Goal: Download file/media

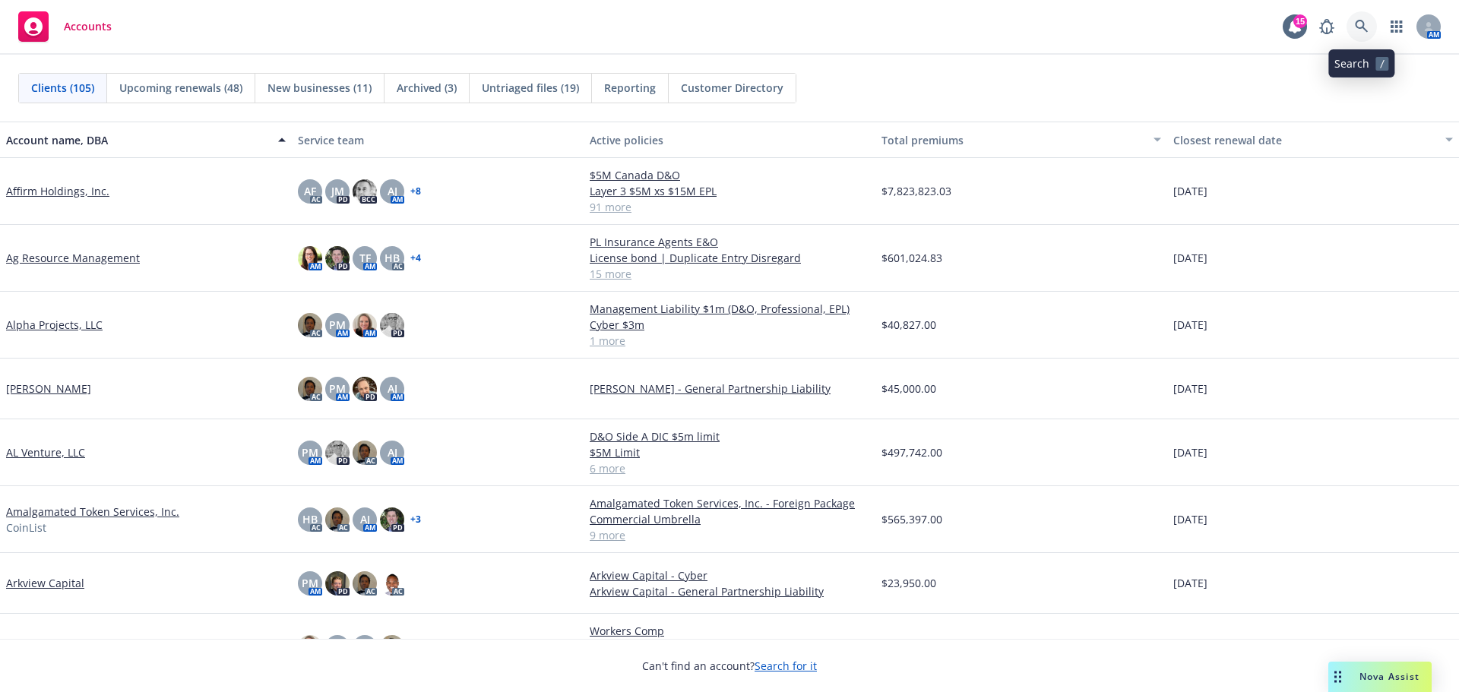
click at [1362, 25] on icon at bounding box center [1362, 27] width 14 height 14
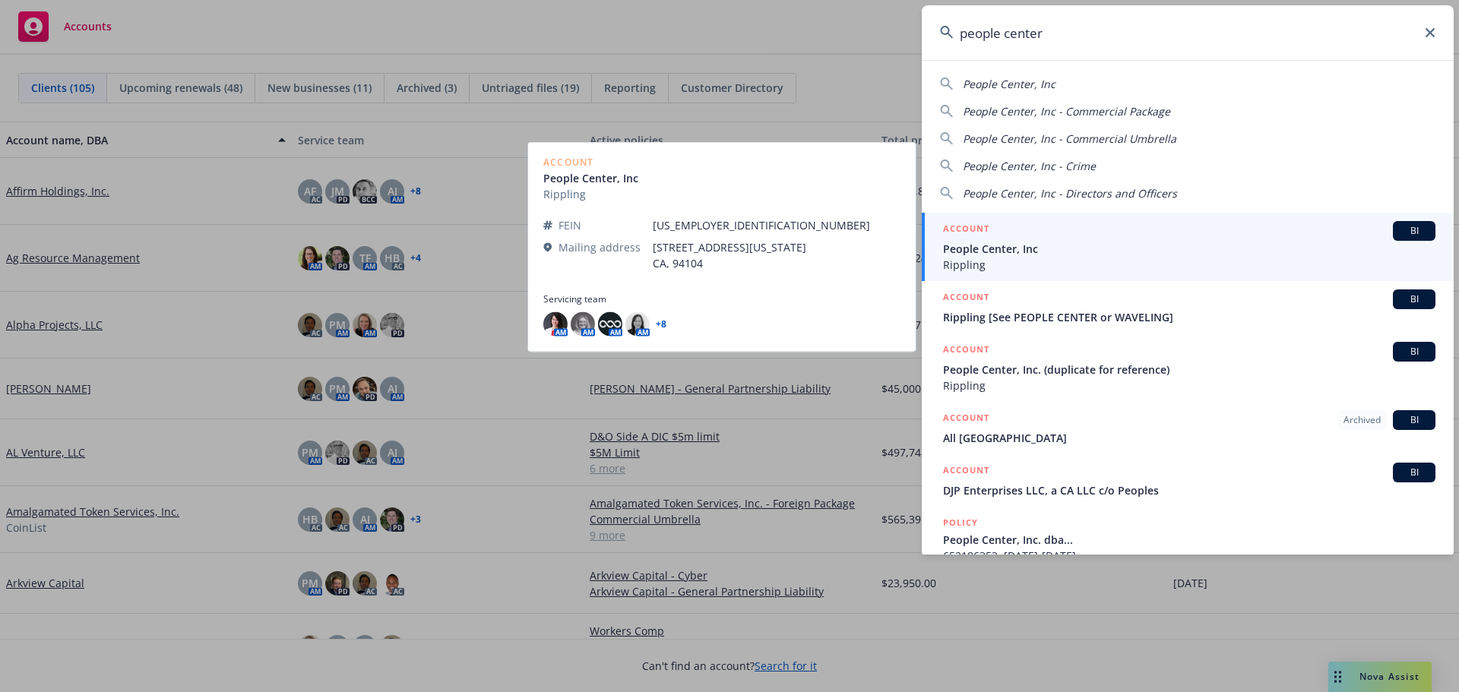
type input "people center"
click at [1028, 249] on span "People Center, Inc" at bounding box center [1189, 249] width 492 height 16
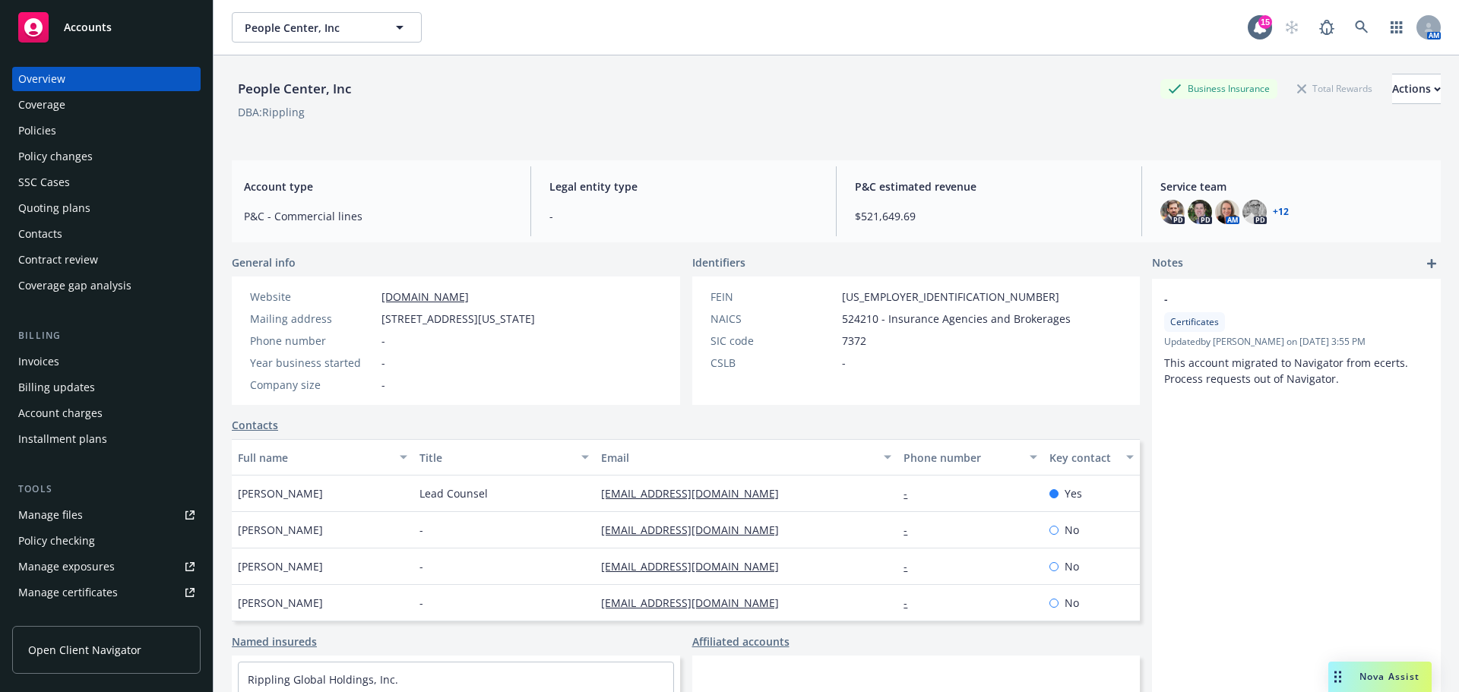
click at [24, 129] on div "Policies" at bounding box center [37, 131] width 38 height 24
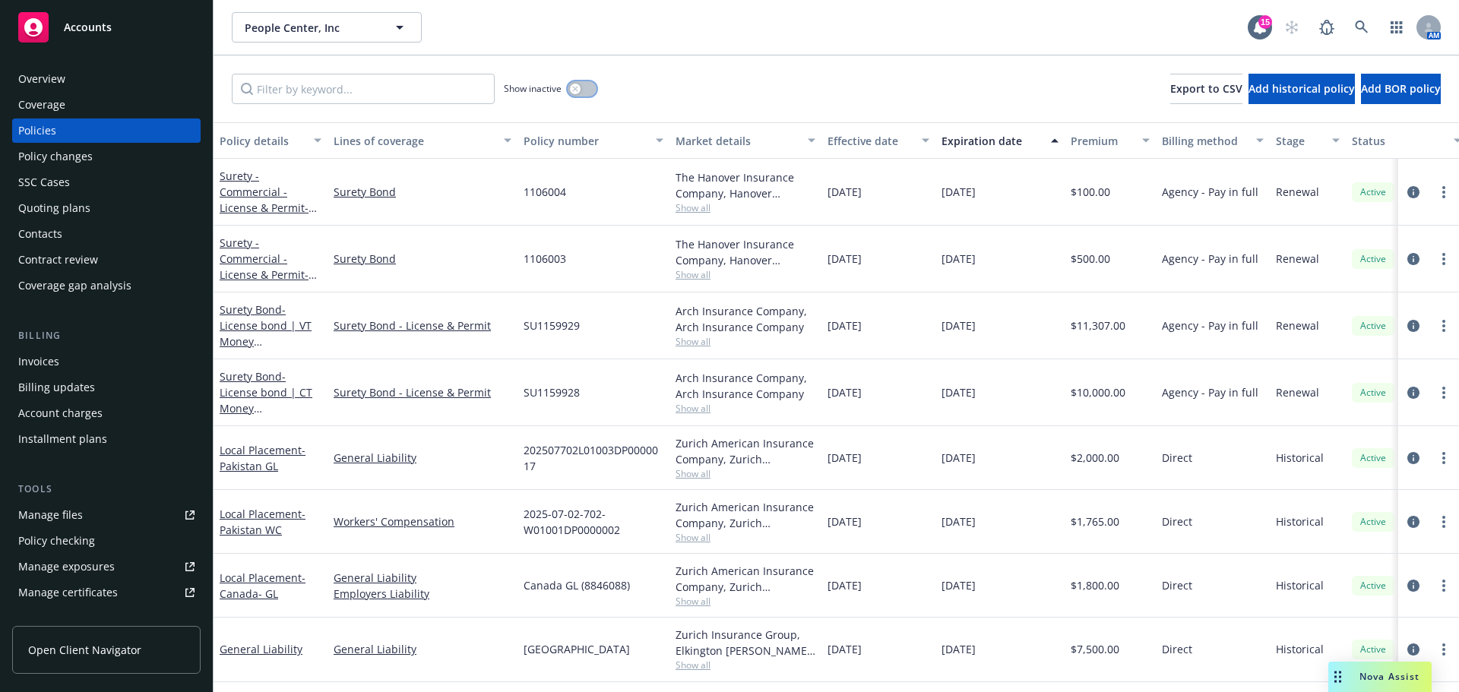
click at [585, 93] on button "button" at bounding box center [582, 88] width 29 height 15
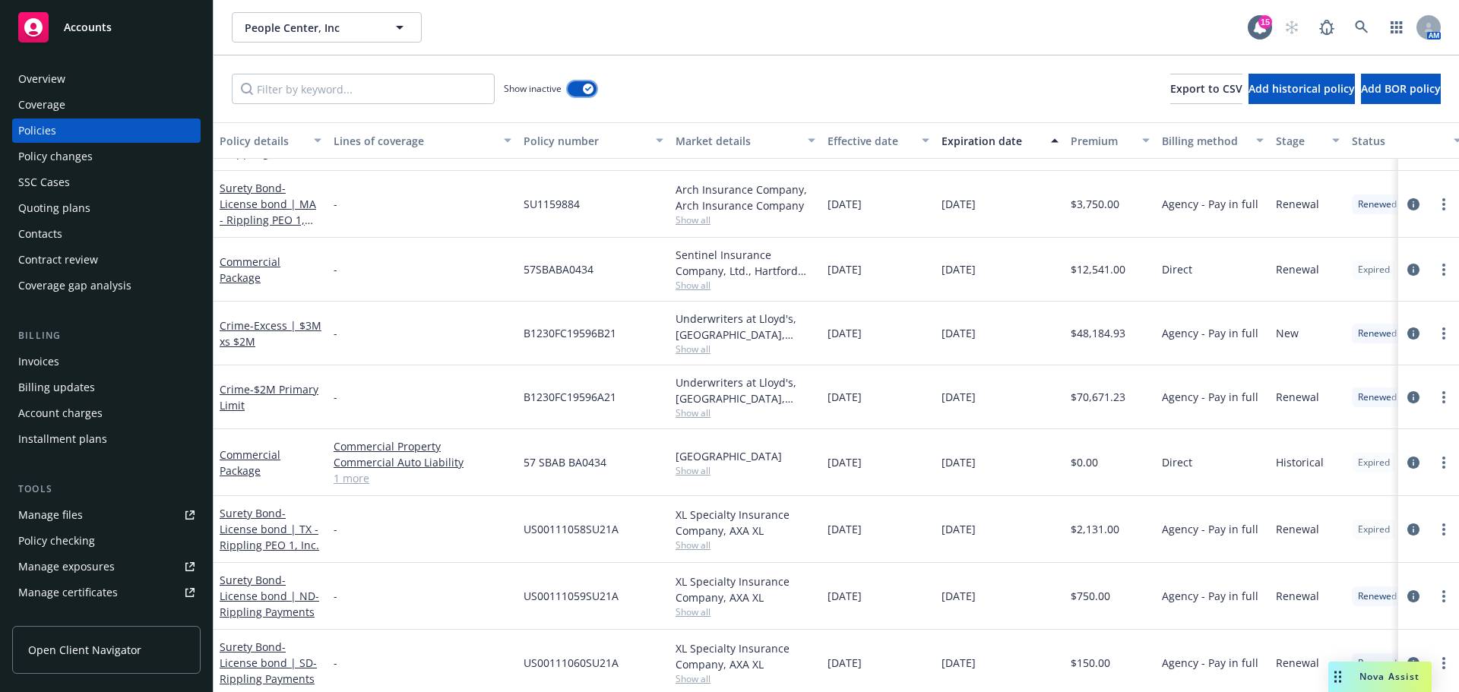
scroll to position [7522, 0]
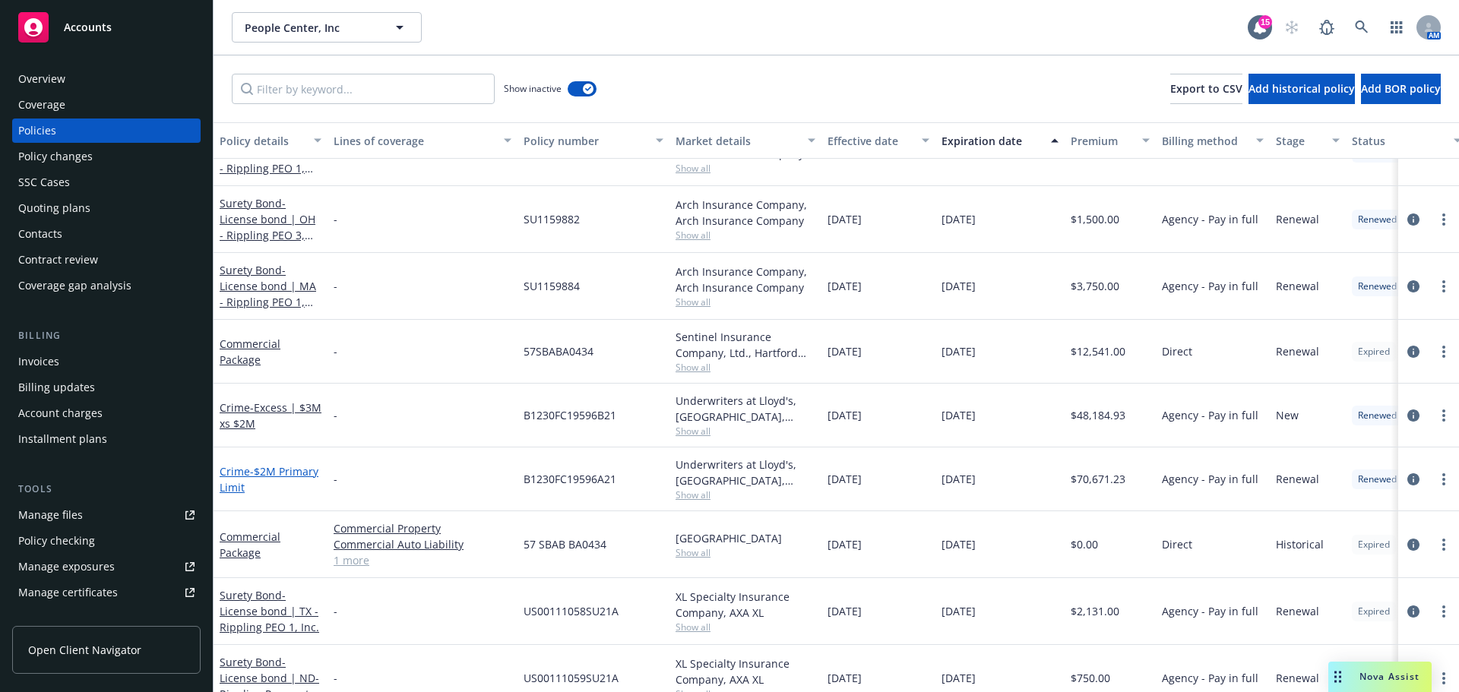
click at [261, 489] on span "- $2M Primary Limit" at bounding box center [269, 479] width 99 height 30
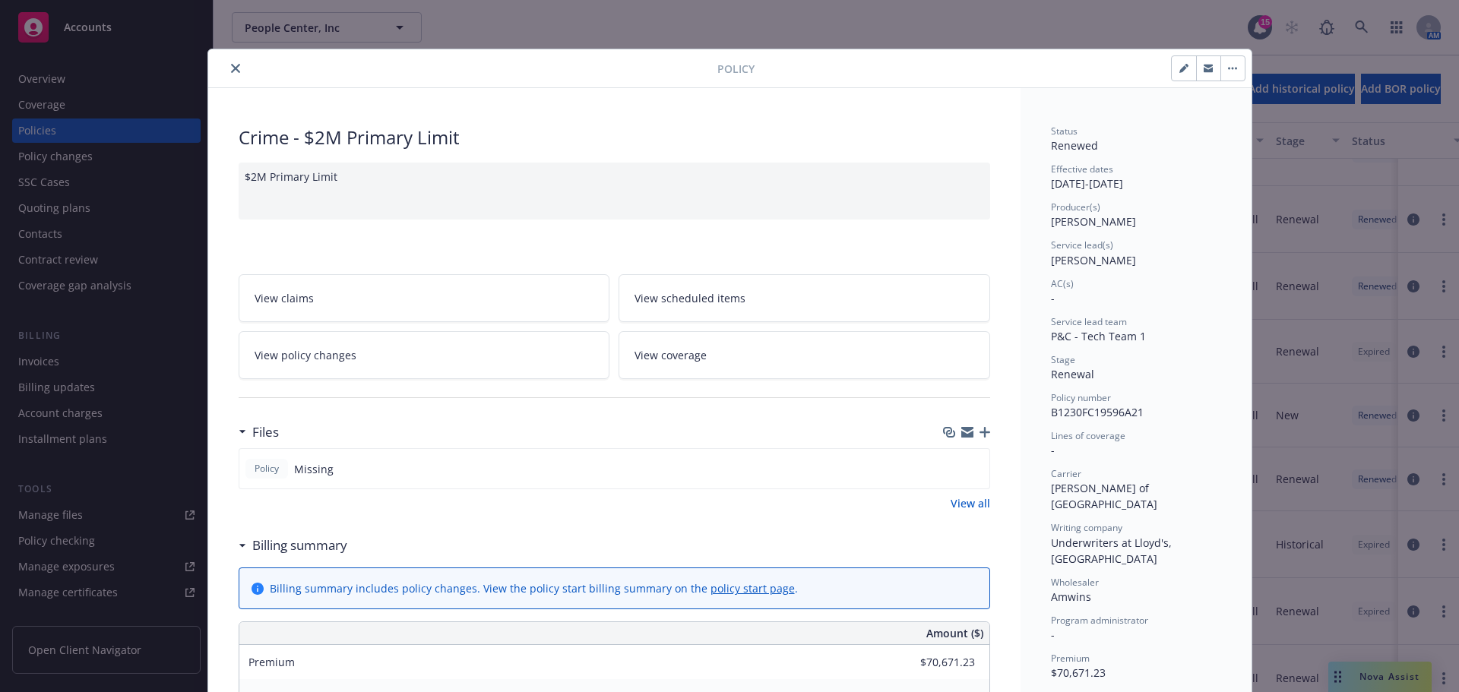
click at [231, 67] on icon "close" at bounding box center [235, 68] width 9 height 9
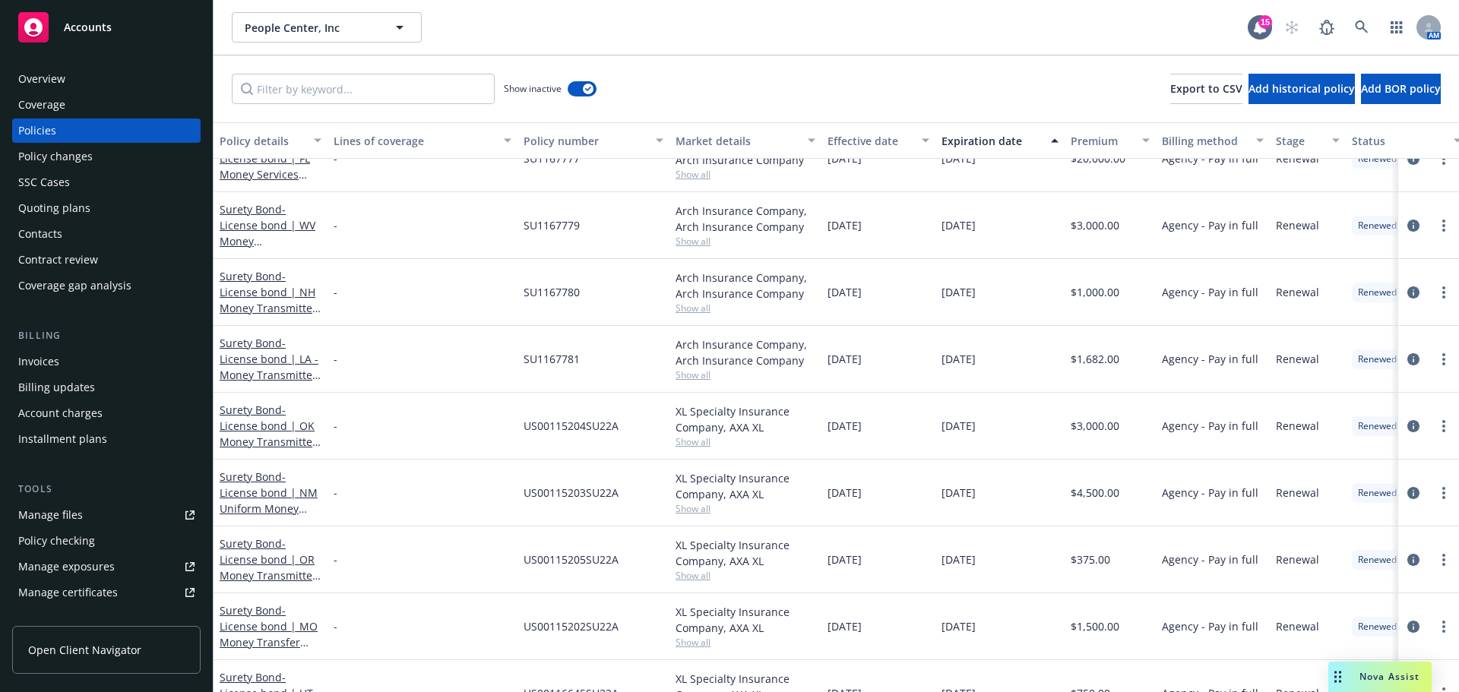
scroll to position [9118, 0]
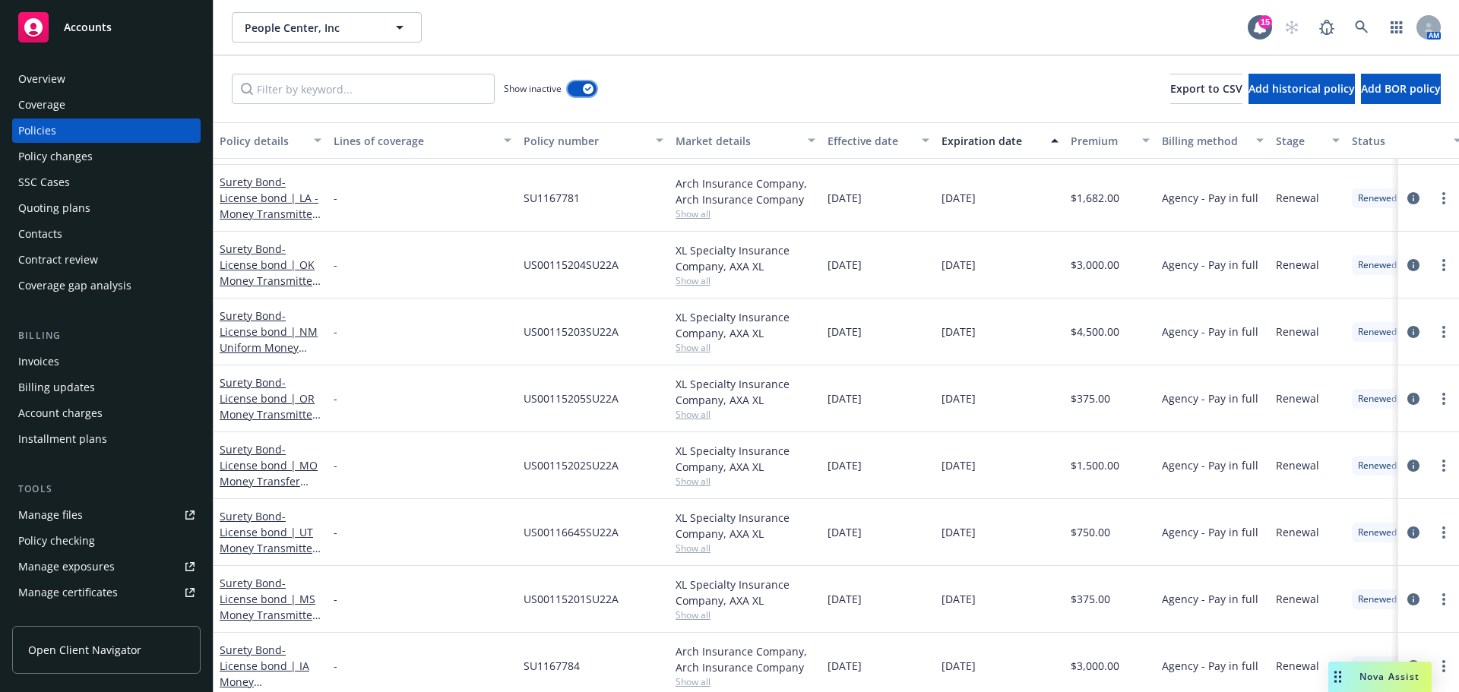
click at [575, 86] on button "button" at bounding box center [582, 88] width 29 height 15
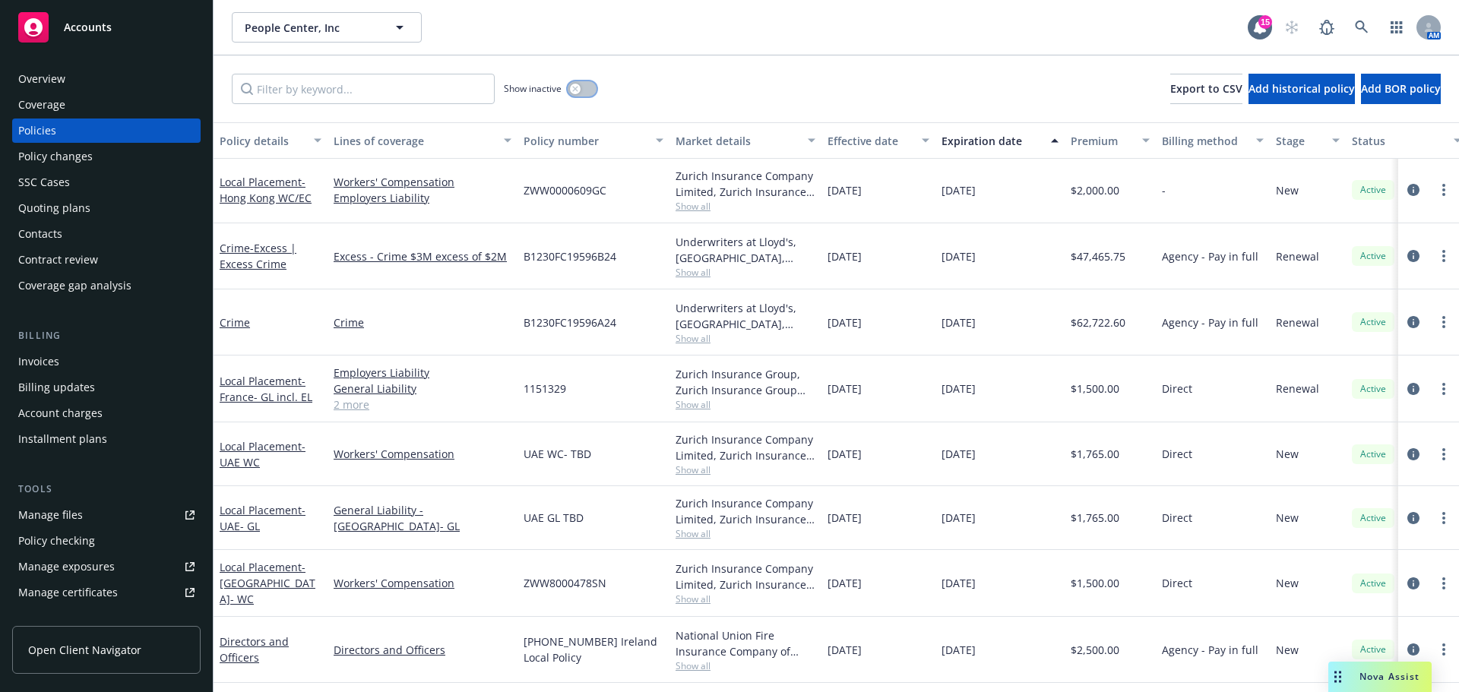
scroll to position [490, 0]
click at [233, 322] on link "Crime" at bounding box center [235, 323] width 30 height 14
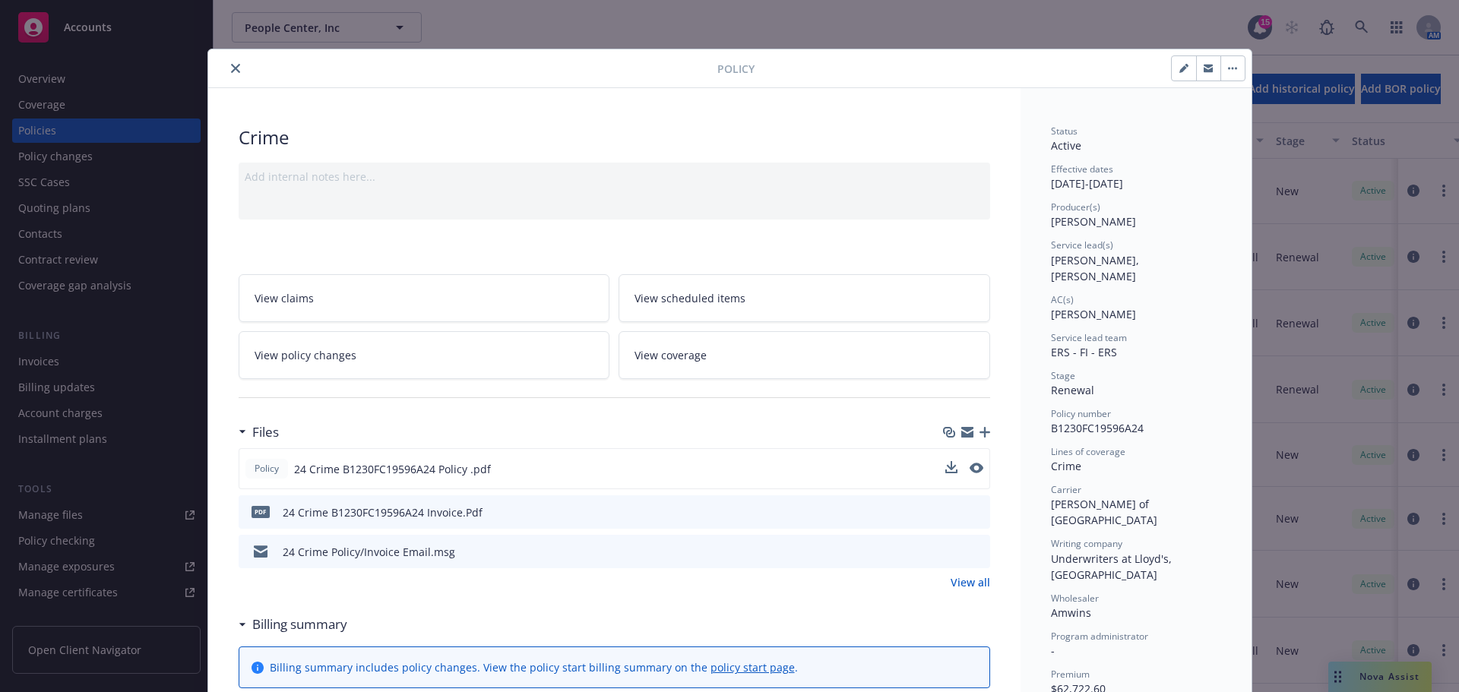
scroll to position [152, 0]
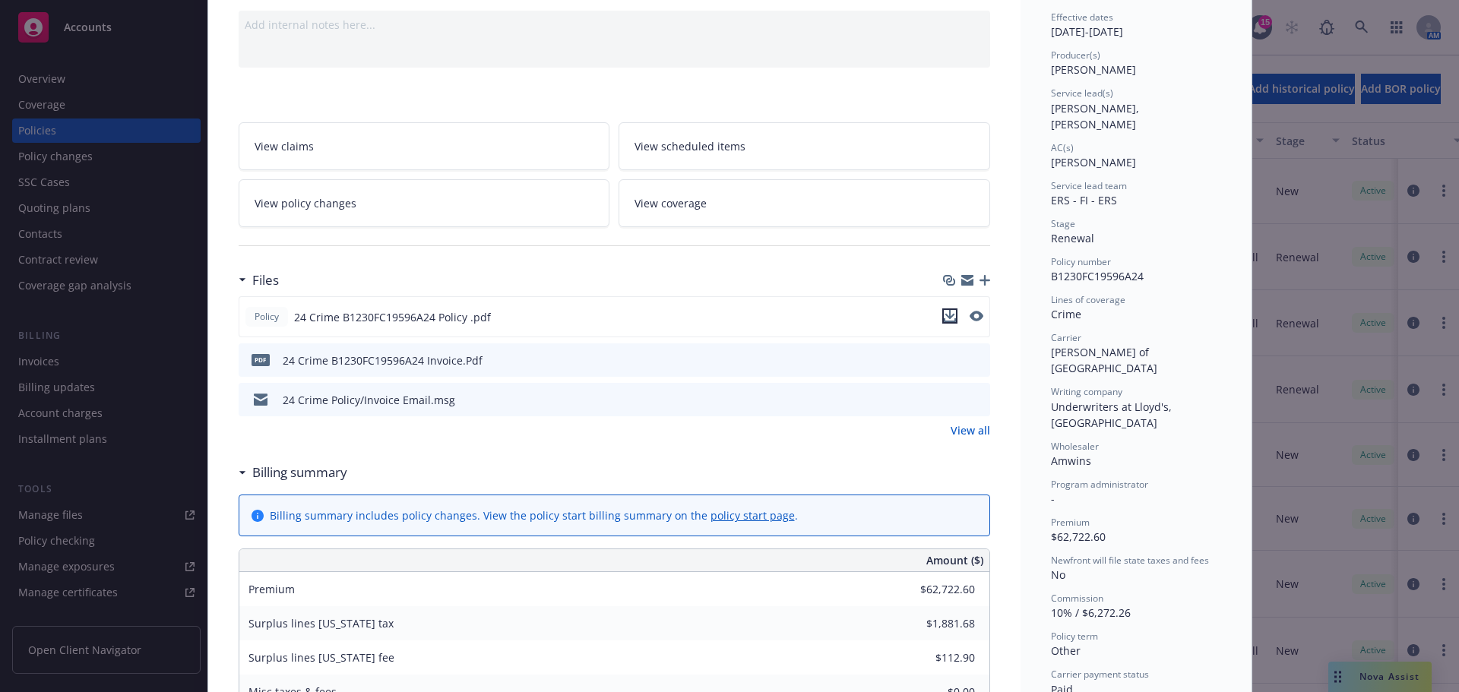
click at [944, 318] on icon "download file" at bounding box center [950, 316] width 12 height 12
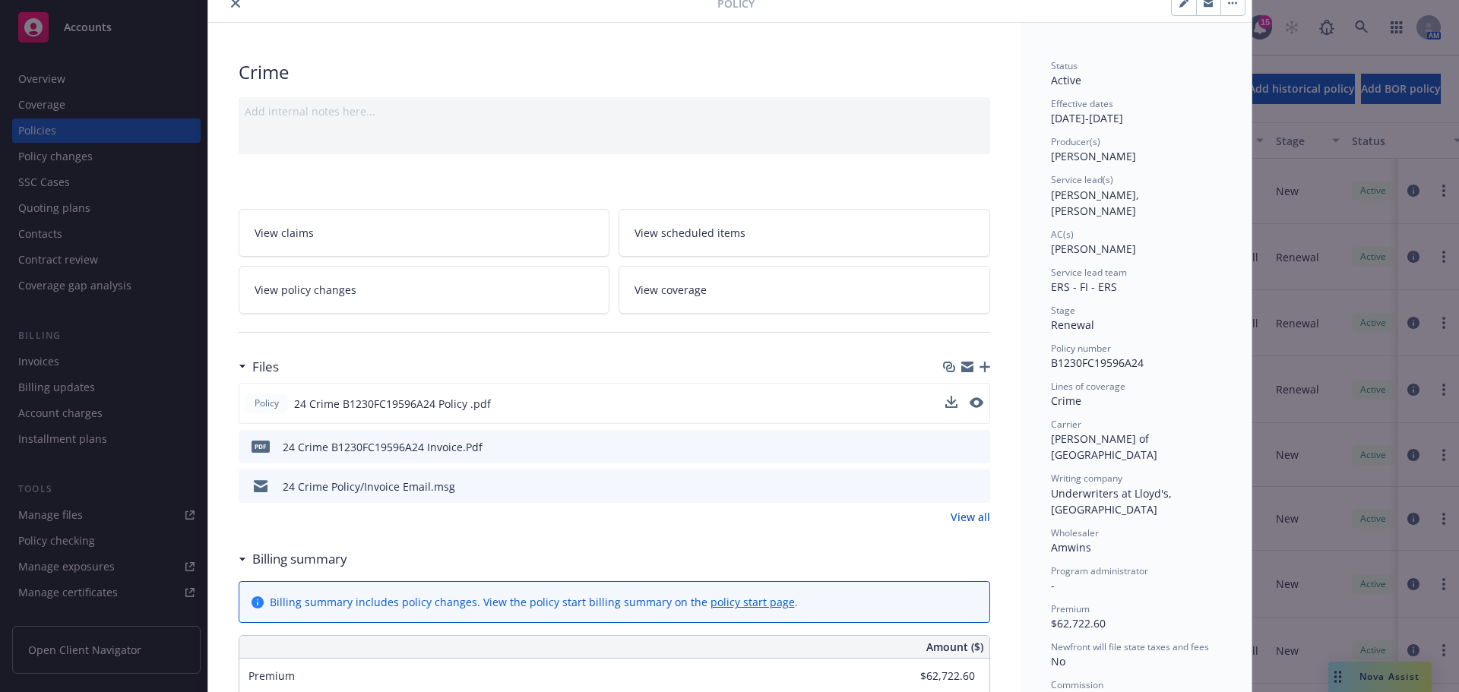
scroll to position [0, 0]
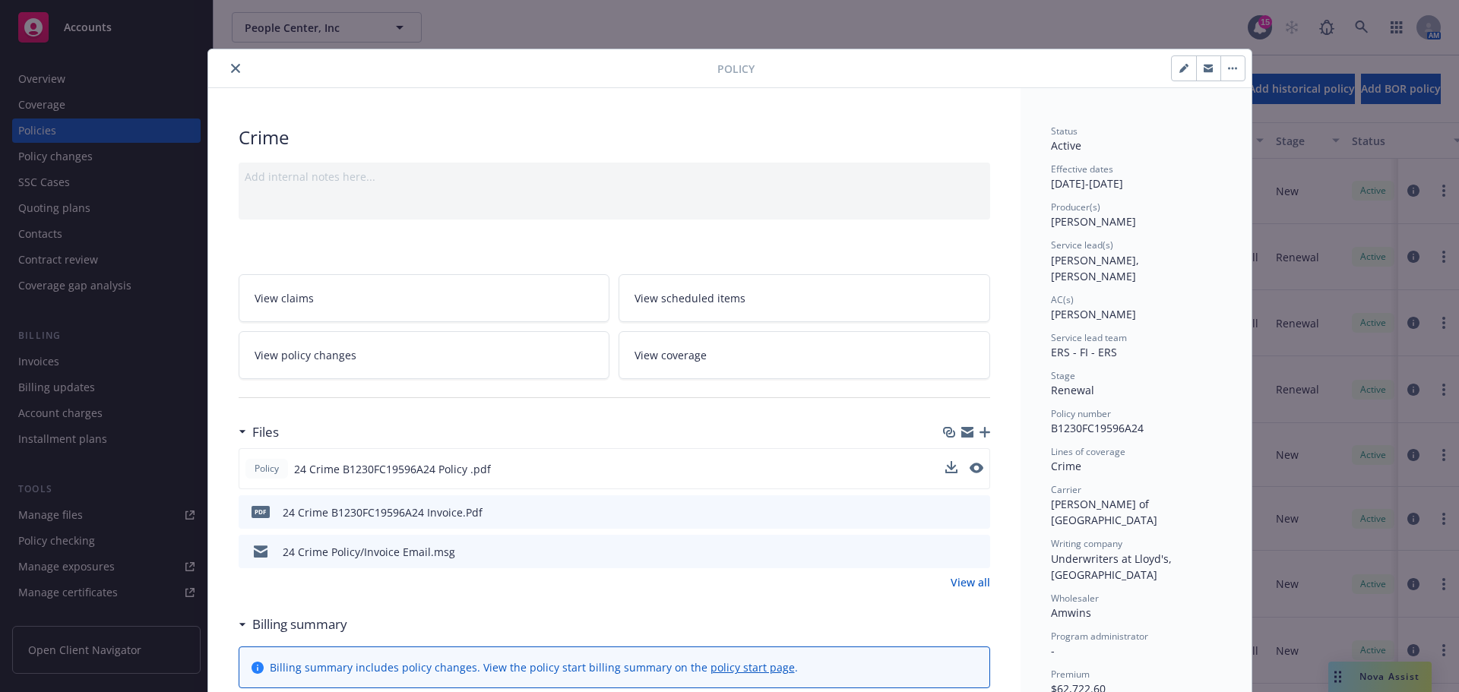
click at [231, 68] on icon "close" at bounding box center [235, 68] width 9 height 9
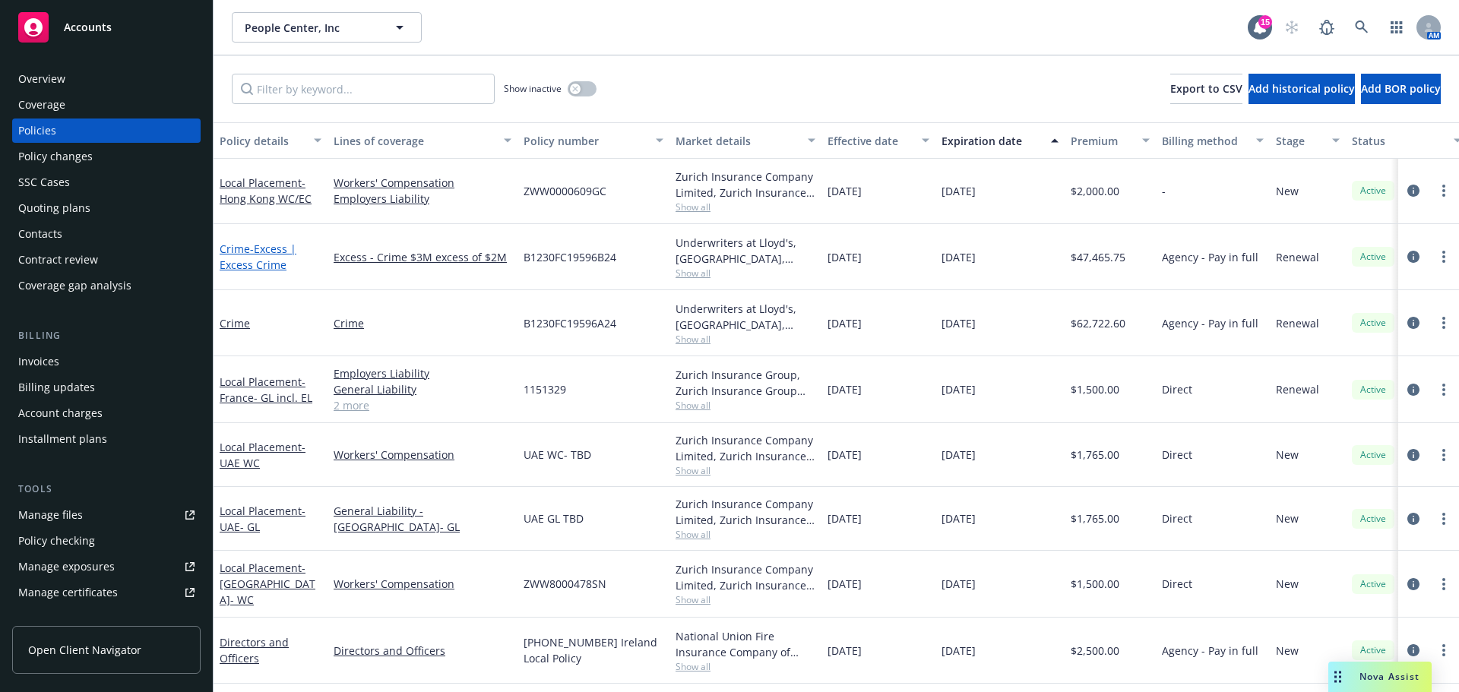
click at [254, 267] on span "- Excess | Excess Crime" at bounding box center [258, 257] width 77 height 30
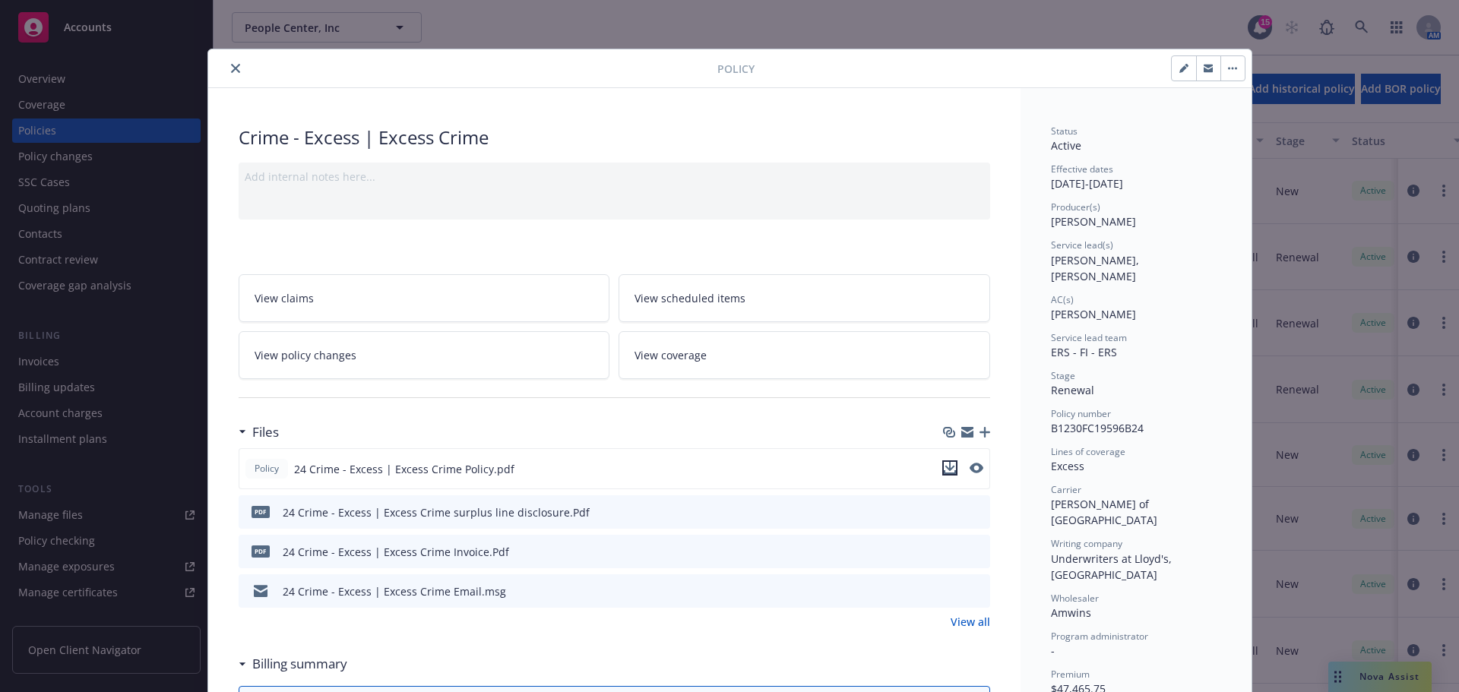
click at [944, 469] on icon "download file" at bounding box center [949, 466] width 10 height 9
click at [231, 70] on icon "close" at bounding box center [235, 68] width 9 height 9
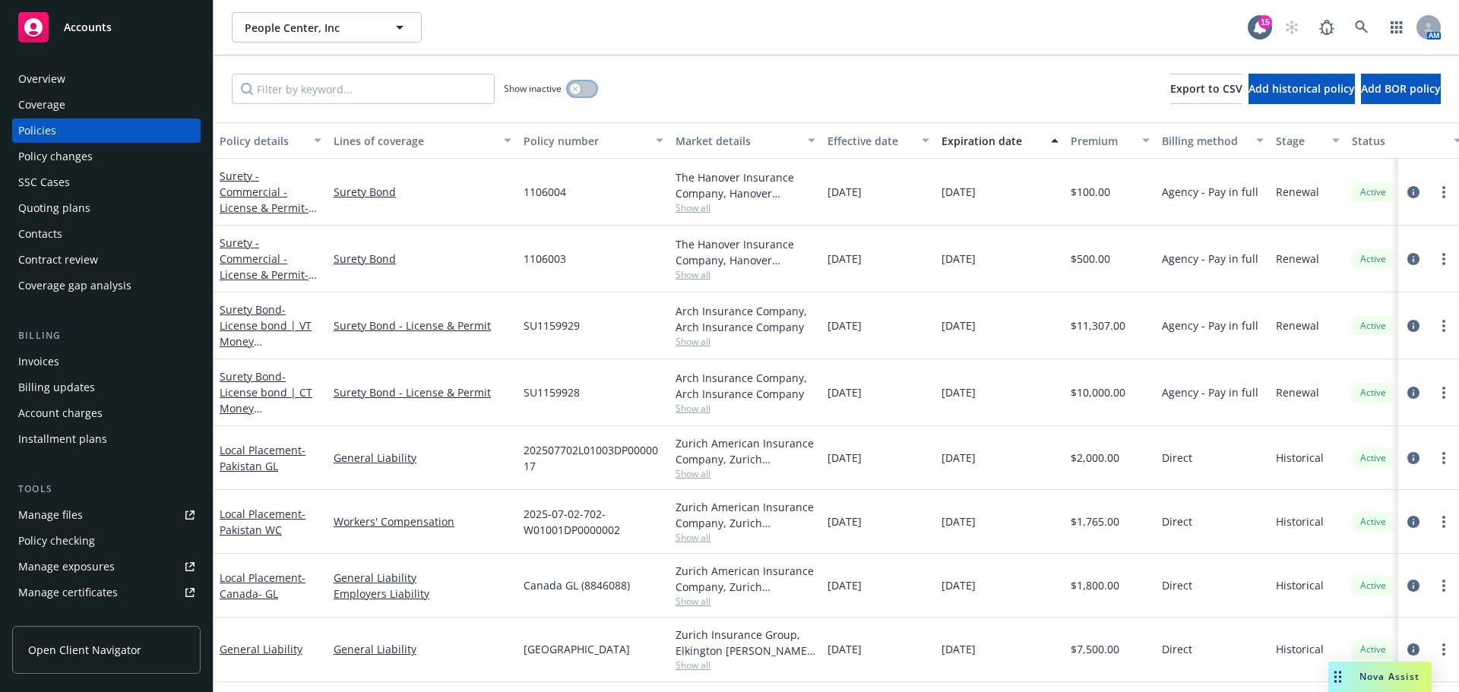
click at [593, 87] on button "button" at bounding box center [582, 88] width 29 height 15
click at [588, 87] on button "button" at bounding box center [582, 88] width 29 height 15
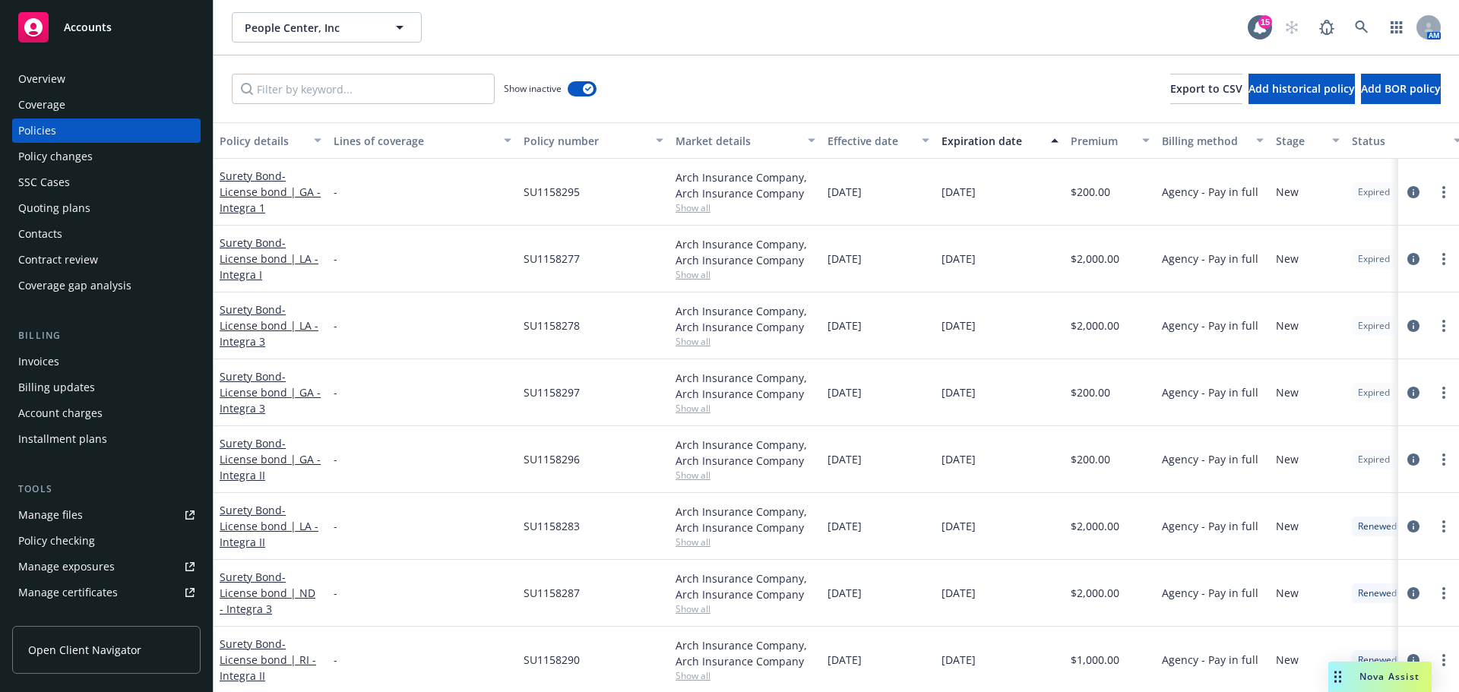
click at [834, 277] on div "[DATE]" at bounding box center [878, 259] width 114 height 67
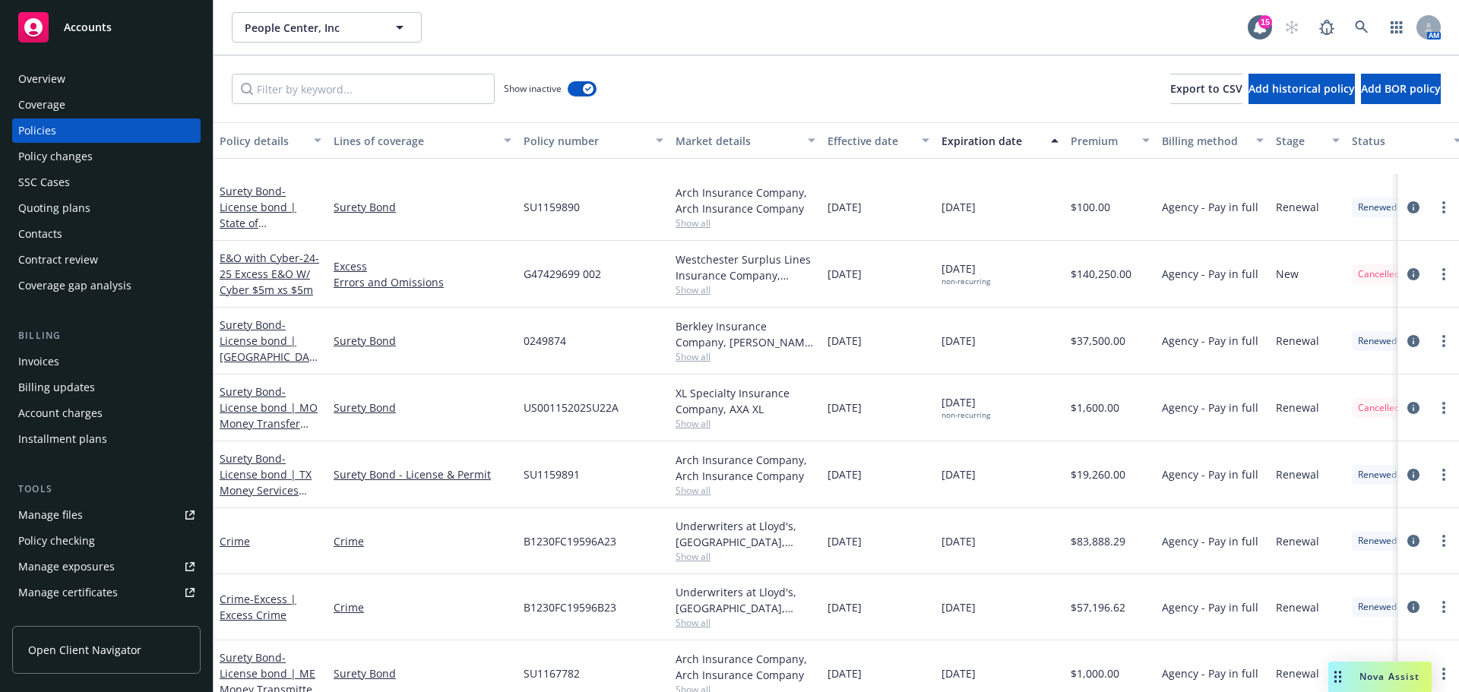
scroll to position [21048, 0]
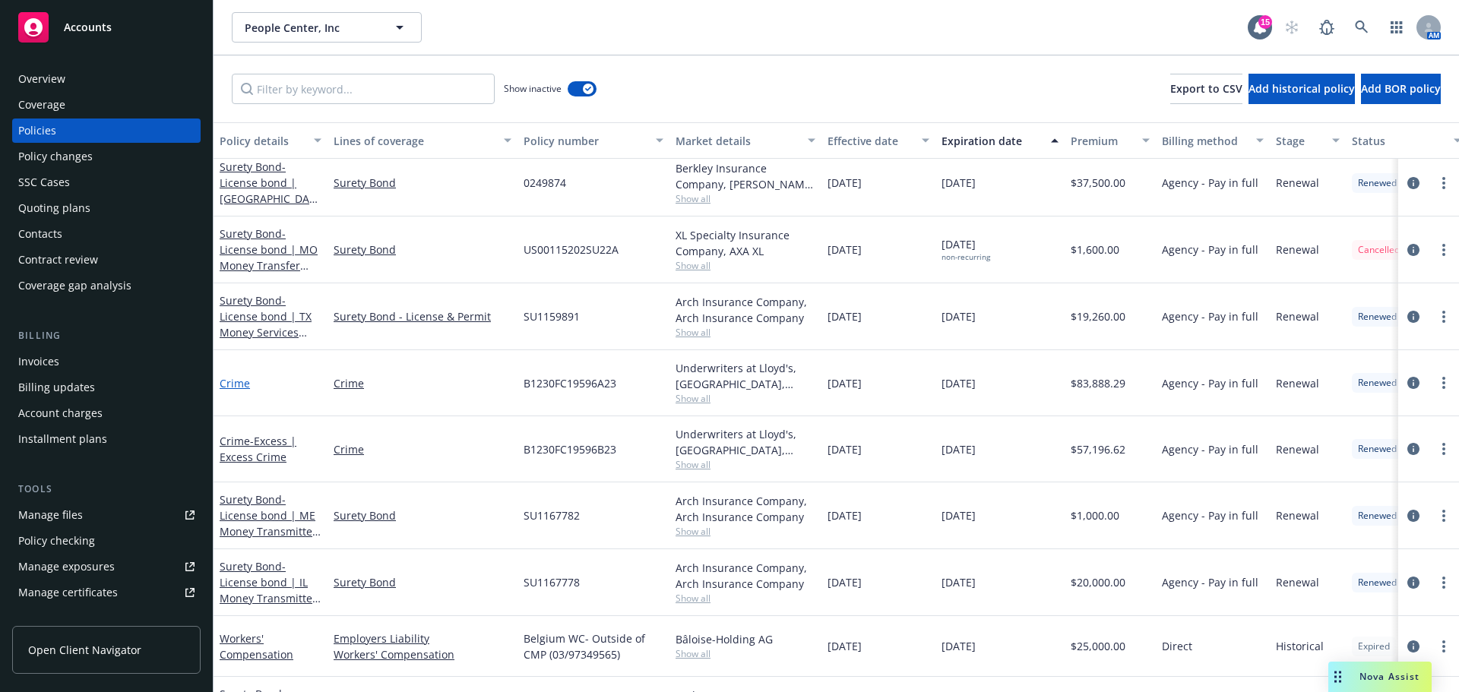
click at [236, 385] on link "Crime" at bounding box center [235, 383] width 30 height 14
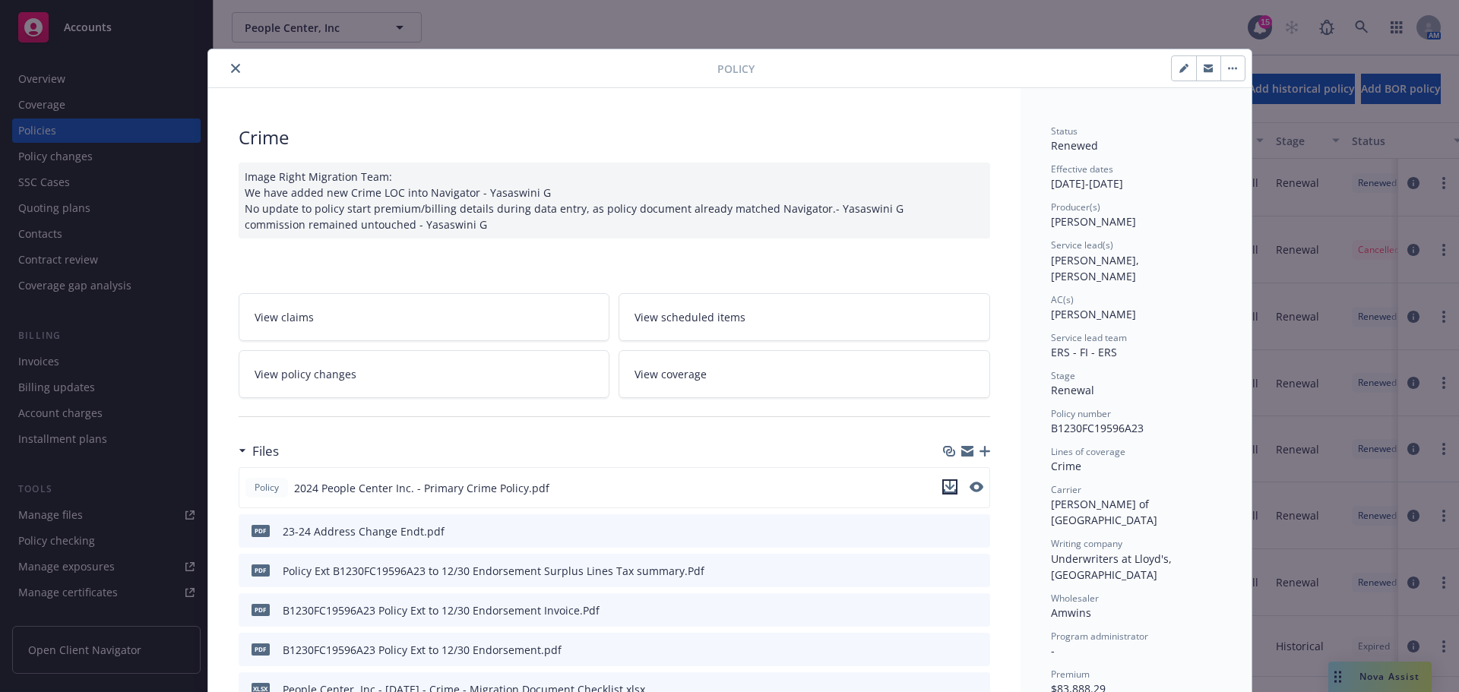
click at [944, 492] on icon "download file" at bounding box center [950, 491] width 12 height 4
click at [231, 70] on icon "close" at bounding box center [235, 68] width 9 height 9
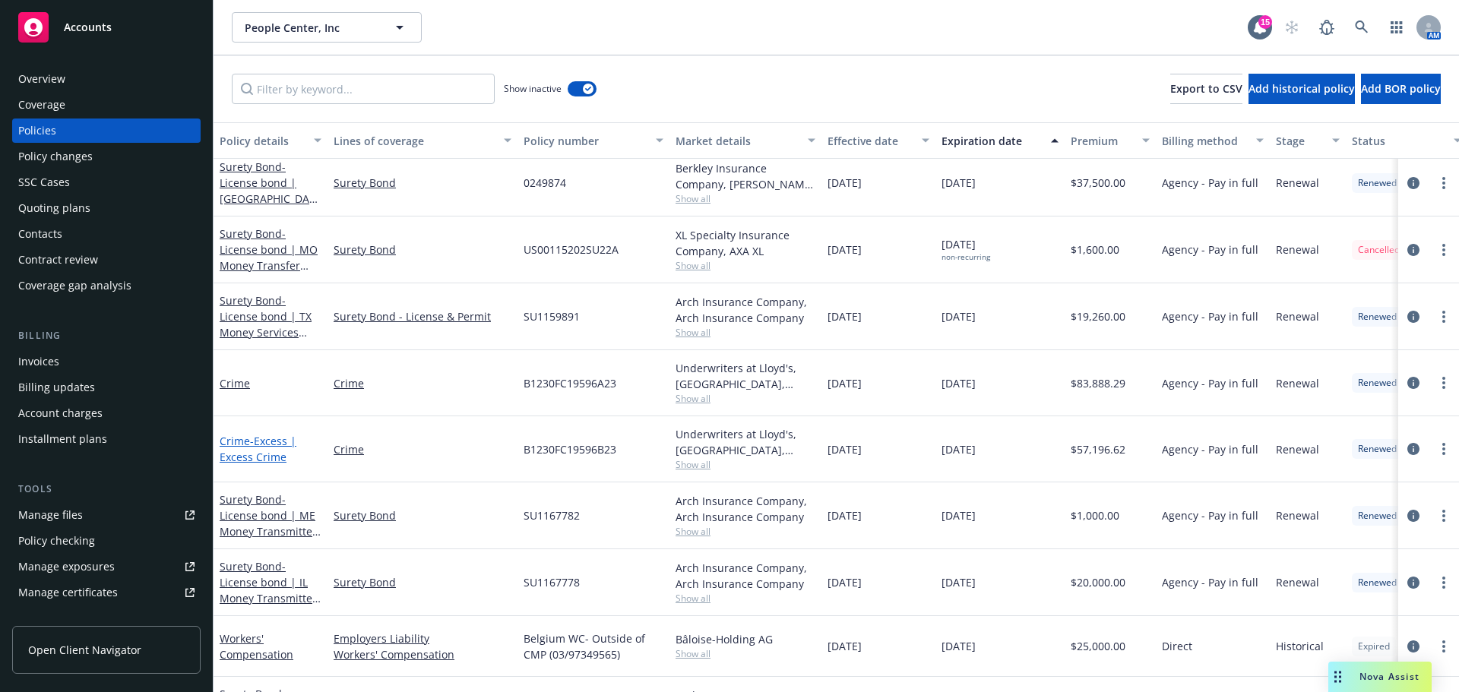
click at [271, 459] on span "- Excess | Excess Crime" at bounding box center [258, 449] width 77 height 30
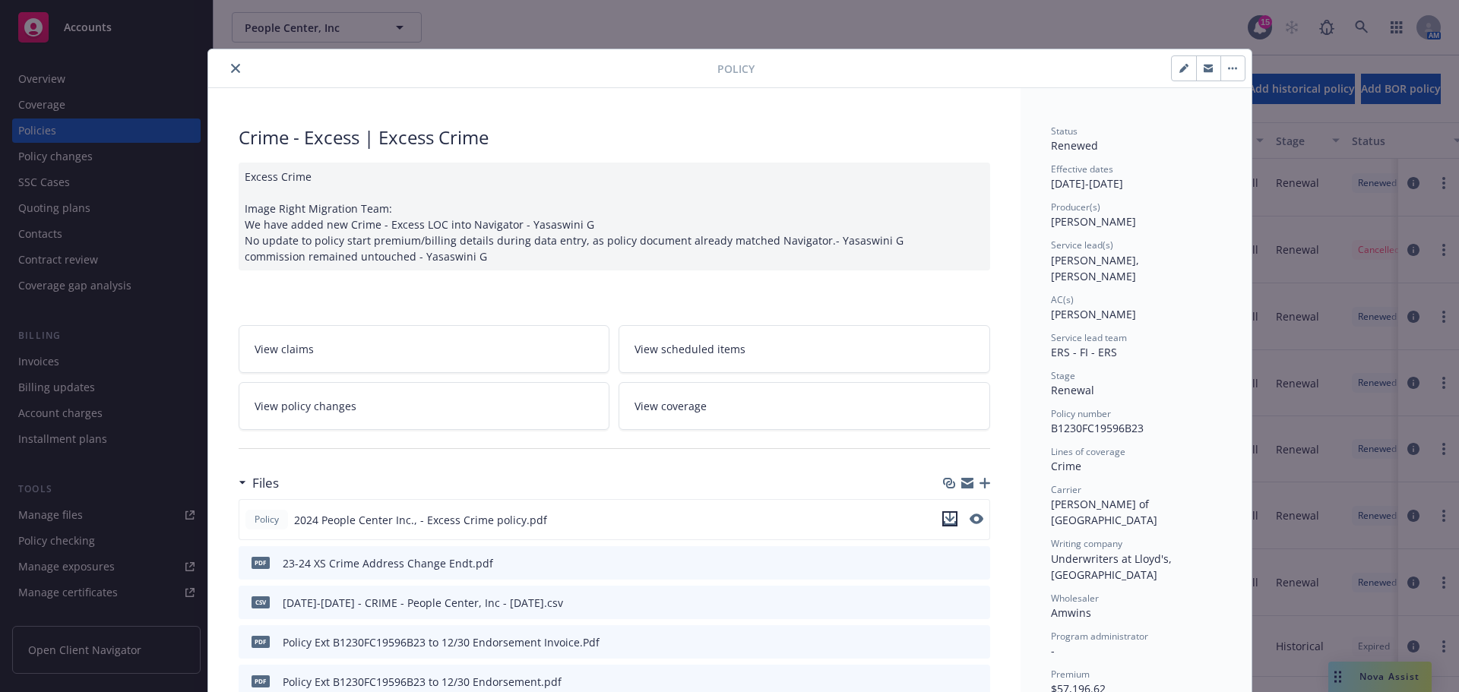
click at [945, 520] on icon "download file" at bounding box center [949, 517] width 10 height 9
click at [231, 69] on icon "close" at bounding box center [235, 68] width 9 height 9
